Goal: Answer question/provide support: Answer question/provide support

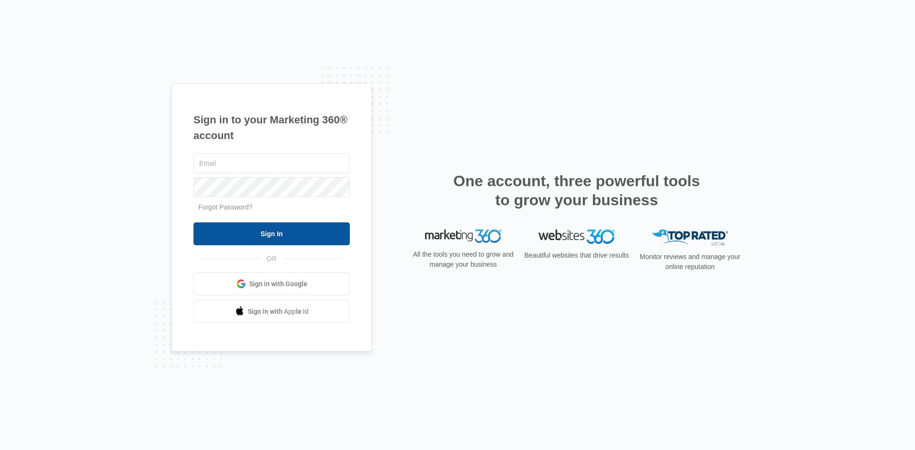
type input "[EMAIL_ADDRESS][PERSON_NAME][DOMAIN_NAME]"
click at [254, 234] on input "Sign In" at bounding box center [272, 234] width 156 height 23
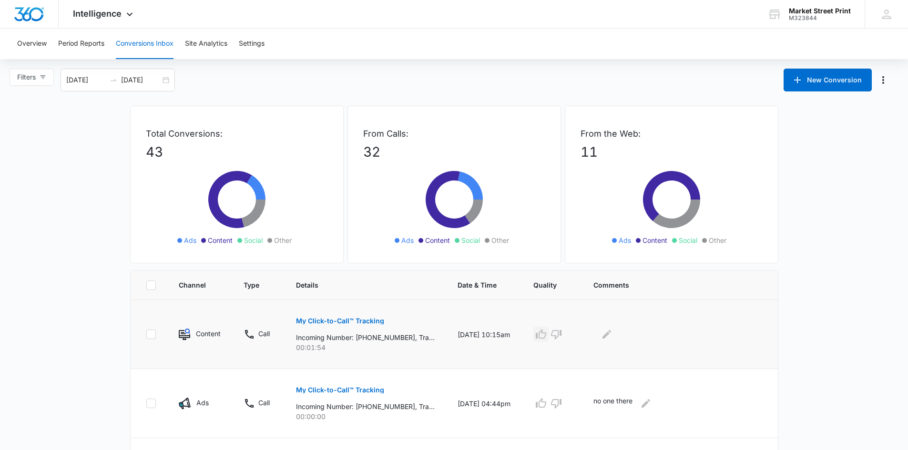
click at [546, 333] on icon "button" at bounding box center [541, 334] width 10 height 10
click at [611, 336] on icon "Edit Comments" at bounding box center [607, 334] width 9 height 9
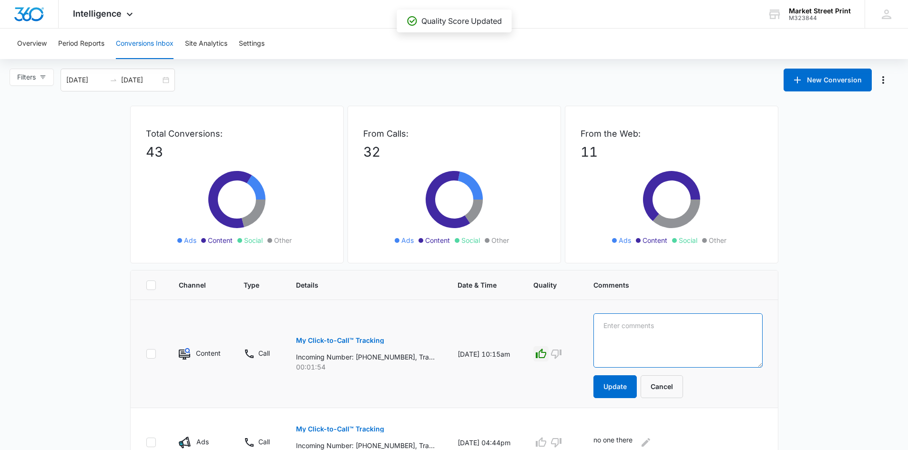
click at [618, 328] on textarea at bounding box center [678, 341] width 169 height 54
type textarea "q"
click at [628, 337] on textarea "looking for turn around time for saddle stiched booklets" at bounding box center [678, 341] width 169 height 54
type textarea "looking for turn around time for saddle stitched booklets"
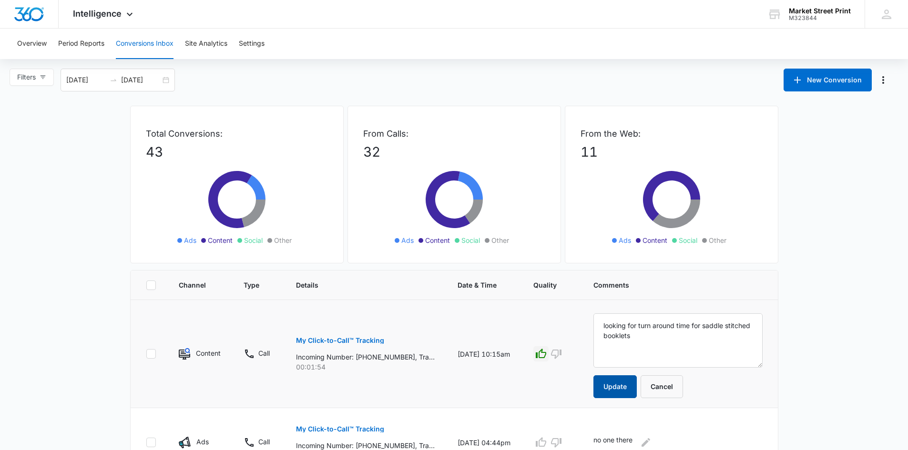
click at [627, 395] on button "Update" at bounding box center [615, 387] width 43 height 23
click at [625, 392] on button "Update" at bounding box center [615, 387] width 43 height 23
